Goal: Register for event/course

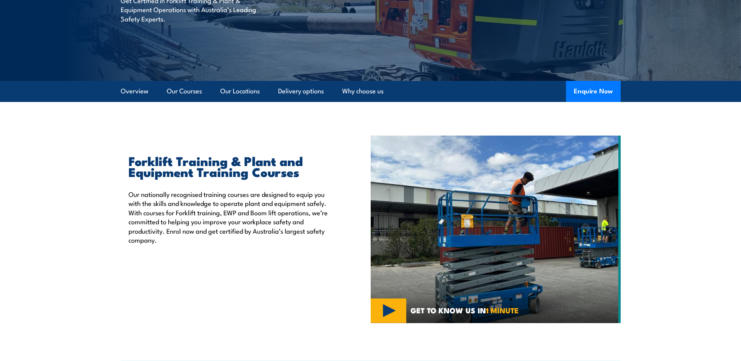
scroll to position [117, 0]
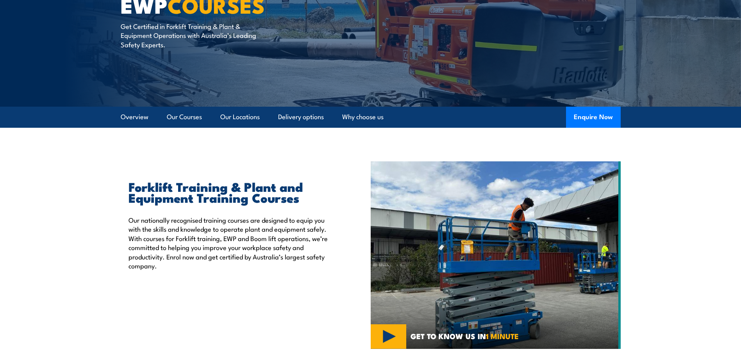
click at [230, 114] on link "Our Locations" at bounding box center [239, 117] width 39 height 21
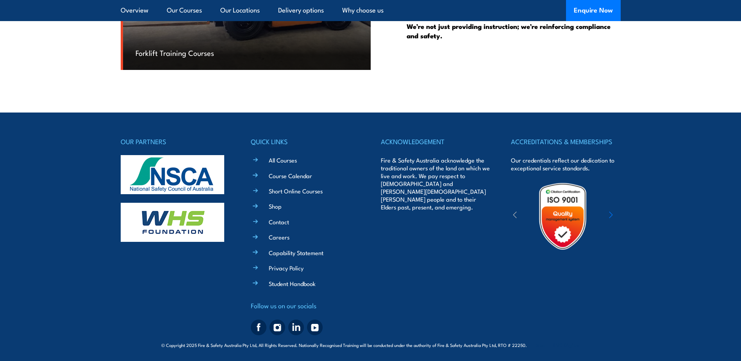
scroll to position [2407, 0]
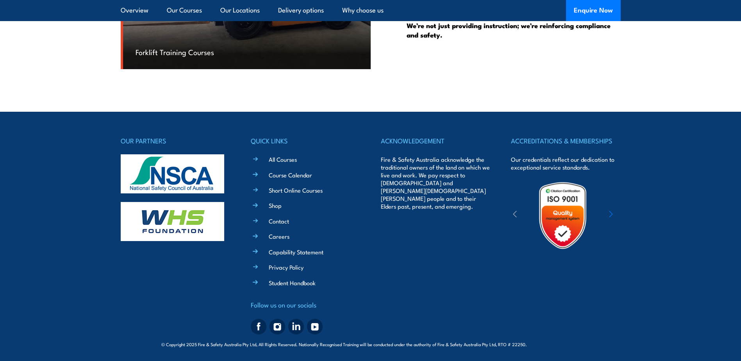
click at [311, 177] on link "Course Calendar" at bounding box center [290, 175] width 43 height 8
click at [291, 177] on link "Course Calendar" at bounding box center [290, 175] width 43 height 8
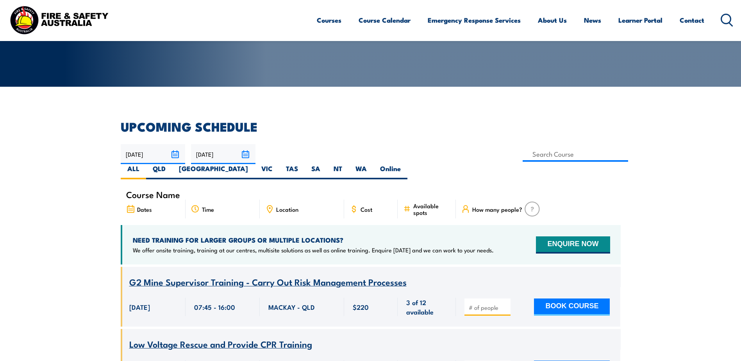
scroll to position [117, 0]
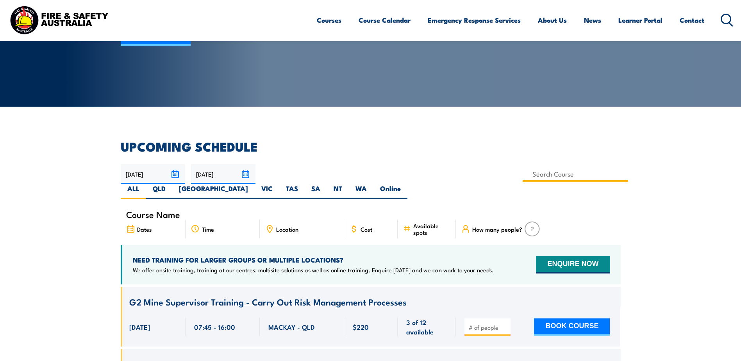
click at [523, 177] on input at bounding box center [576, 173] width 106 height 15
type input "VOC – HRWL Forklift"
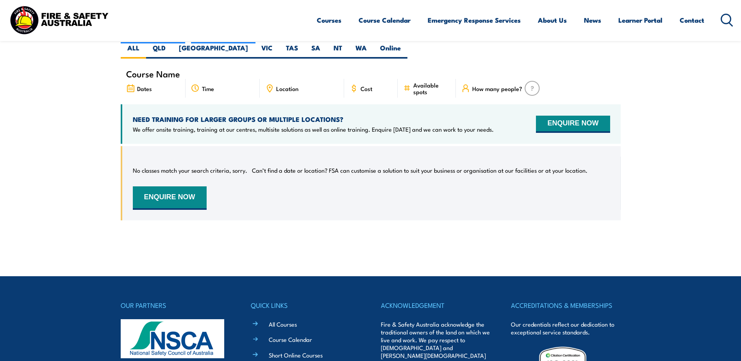
scroll to position [180, 0]
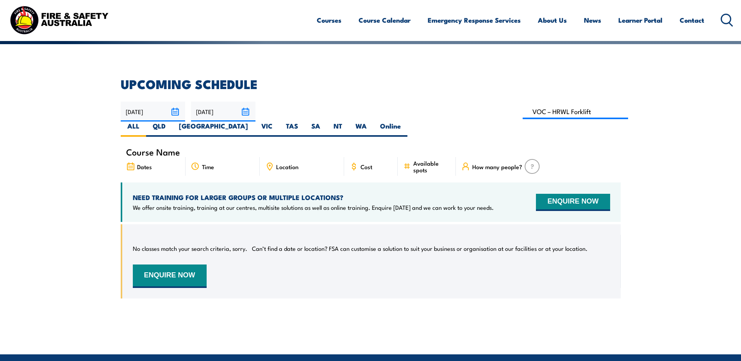
click at [172, 122] on label "QLD" at bounding box center [159, 129] width 26 height 15
click at [171, 122] on input "QLD" at bounding box center [168, 124] width 5 height 5
radio input "true"
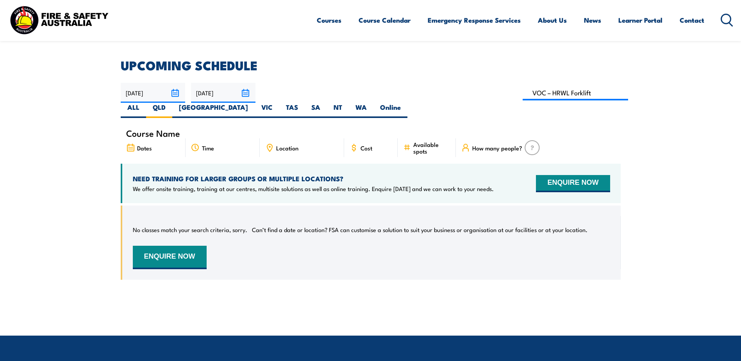
scroll to position [180, 0]
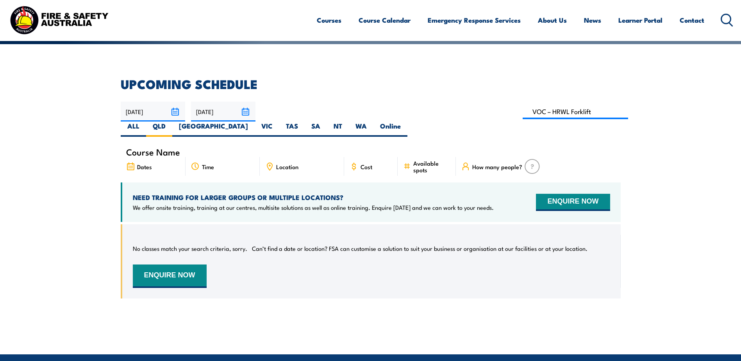
click at [534, 159] on img at bounding box center [532, 166] width 15 height 15
click at [485, 157] on div "How many people?" at bounding box center [538, 166] width 164 height 19
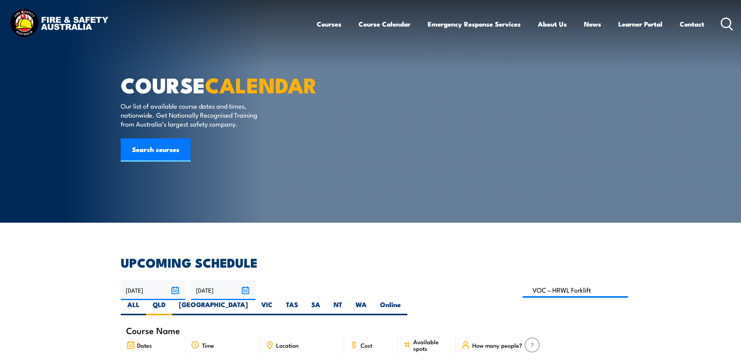
scroll to position [0, 0]
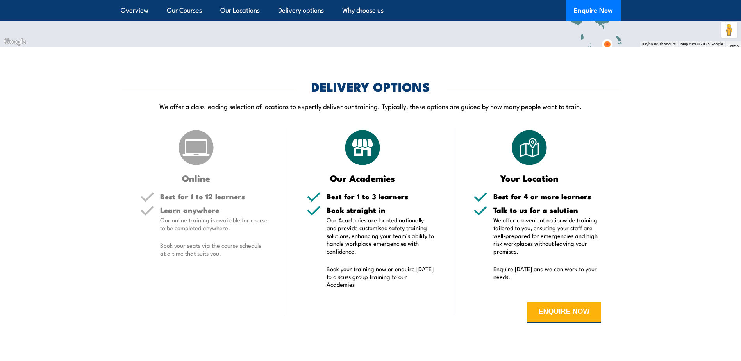
scroll to position [1704, 0]
